Goal: Navigation & Orientation: Find specific page/section

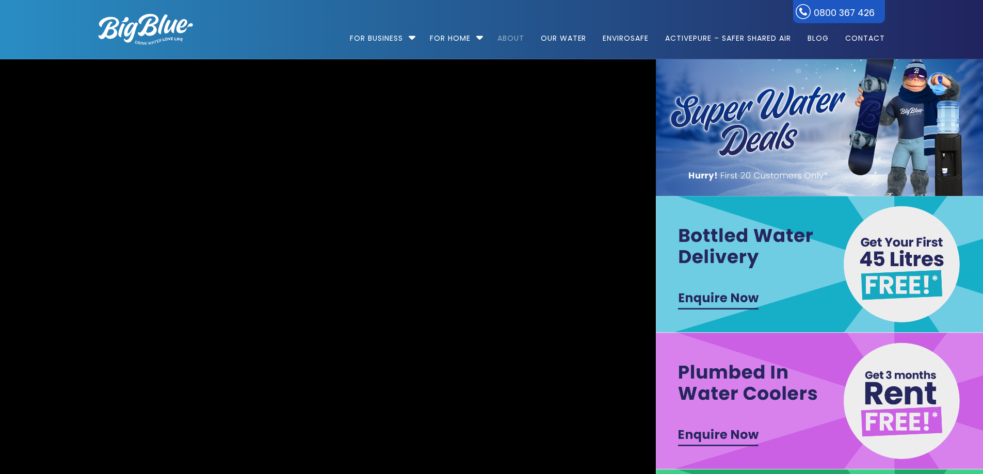
click at [502, 37] on link "About" at bounding box center [510, 33] width 41 height 67
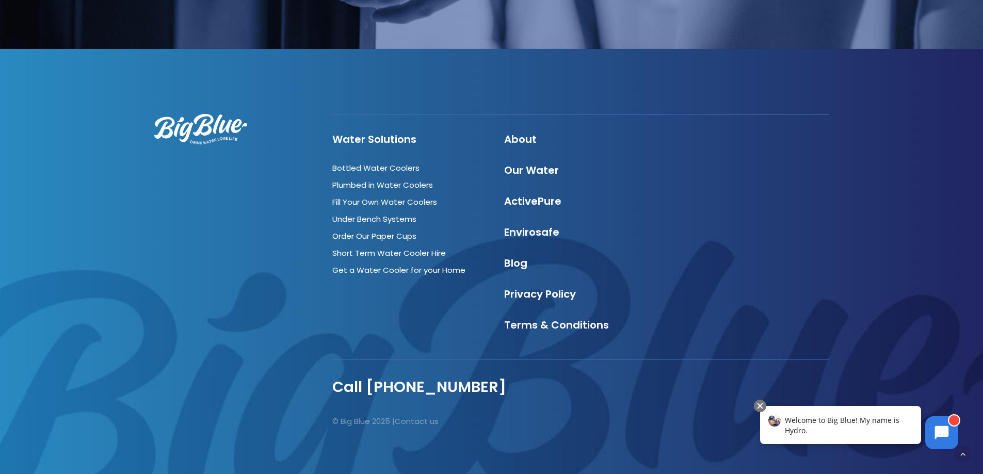
scroll to position [3577, 0]
